Goal: Find contact information: Find contact information

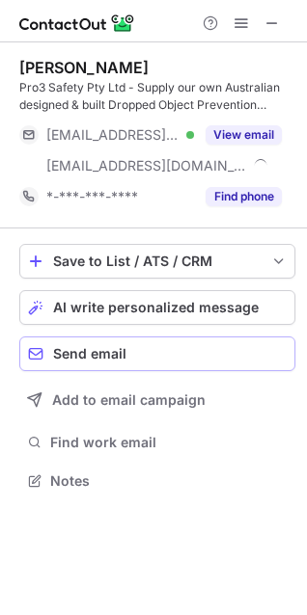
scroll to position [468, 307]
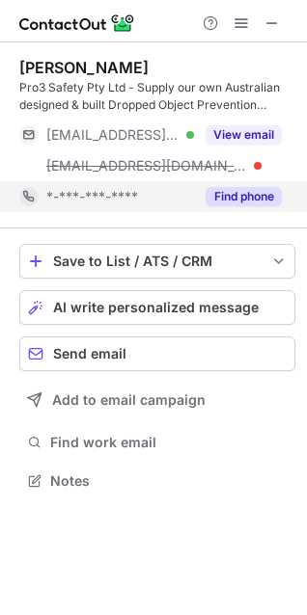
click at [265, 204] on button "Find phone" at bounding box center [243, 196] width 76 height 19
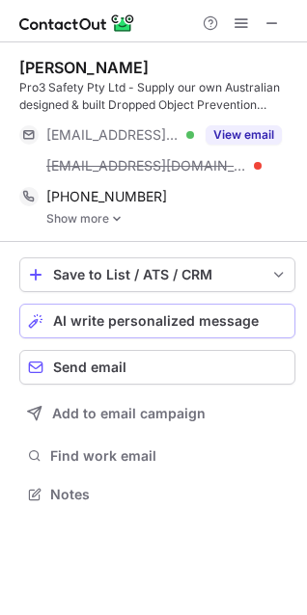
scroll to position [481, 307]
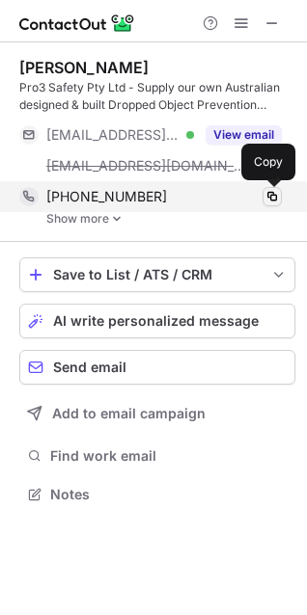
click at [271, 192] on span at bounding box center [271, 196] width 15 height 15
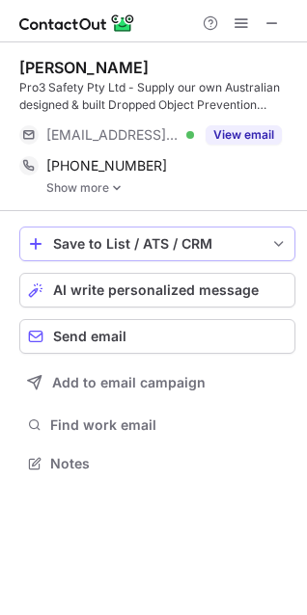
scroll to position [450, 307]
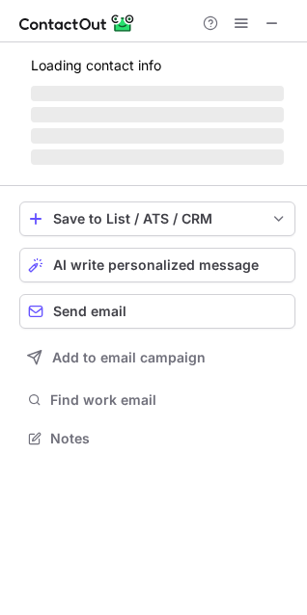
scroll to position [450, 307]
